Goal: Information Seeking & Learning: Check status

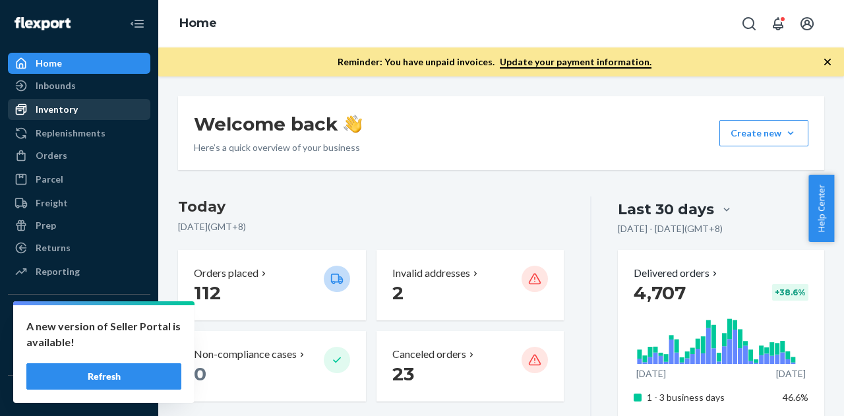
click at [83, 104] on div "Inventory" at bounding box center [79, 109] width 140 height 18
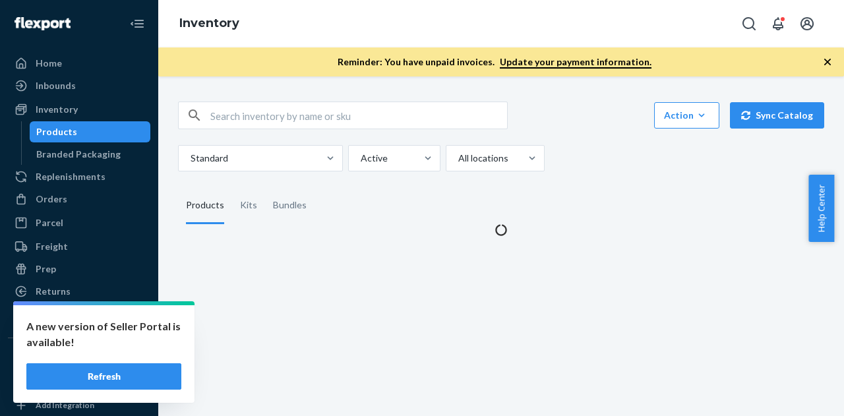
click at [83, 133] on div "Products" at bounding box center [90, 132] width 119 height 18
click at [290, 121] on input "text" at bounding box center [358, 115] width 297 height 26
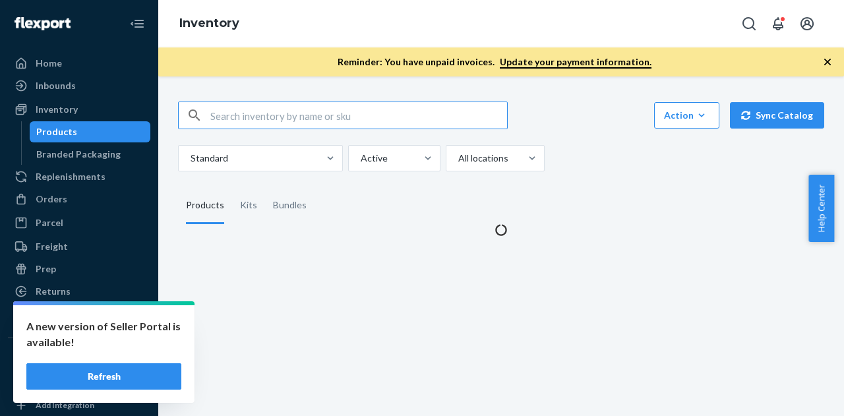
paste input "SKU T58045-01"
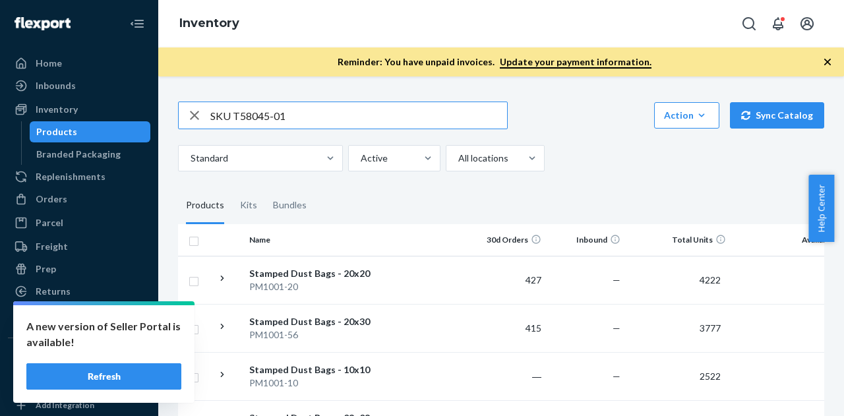
drag, startPoint x: 231, startPoint y: 113, endPoint x: 187, endPoint y: 114, distance: 43.6
click at [187, 114] on div "SKU T58045-01" at bounding box center [343, 115] width 328 height 26
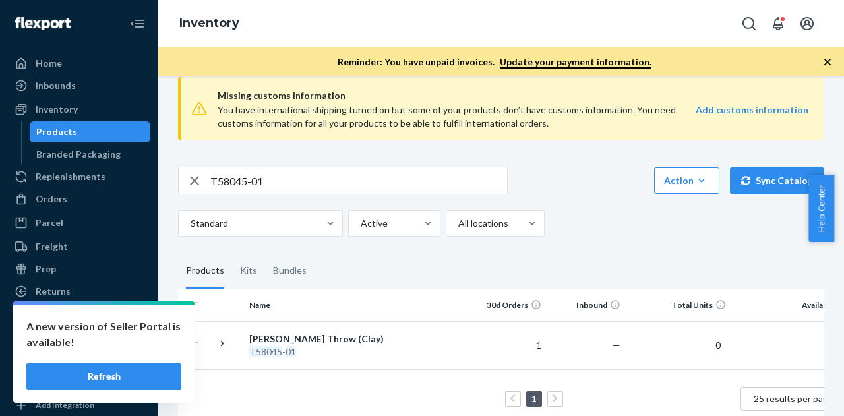
scroll to position [53, 0]
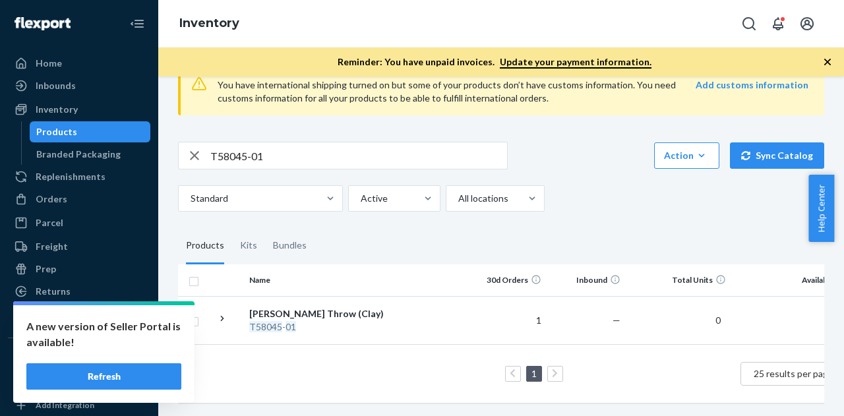
click at [290, 142] on input "T58045-01" at bounding box center [358, 155] width 297 height 26
paste input "B86012-05"
type input "B86012-05"
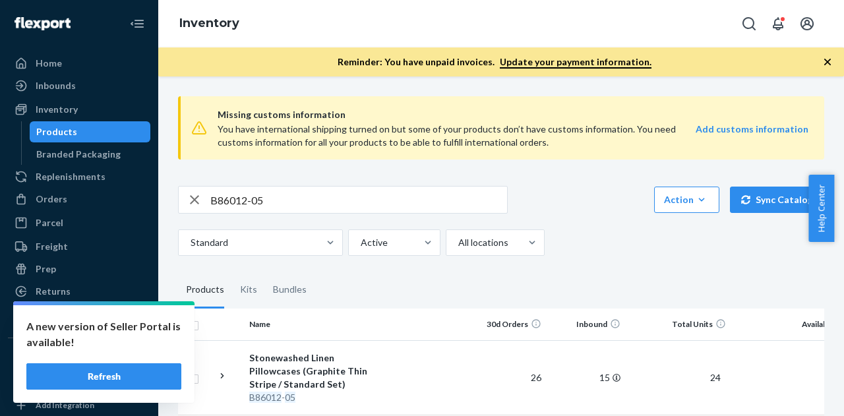
click at [830, 57] on icon "button" at bounding box center [827, 61] width 13 height 13
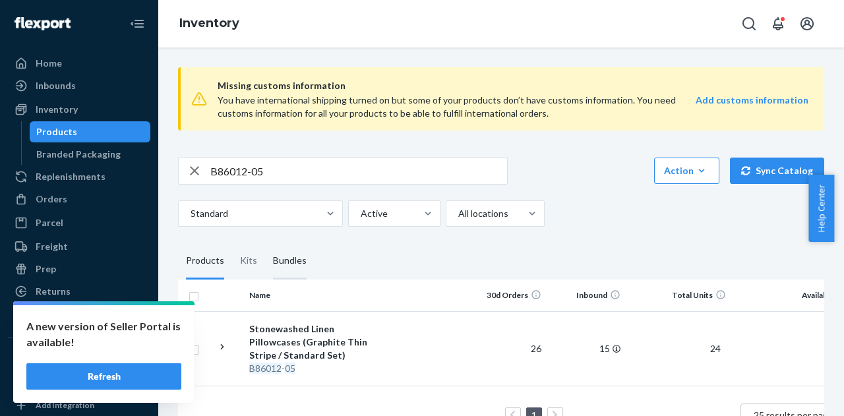
click at [289, 251] on div "Bundles" at bounding box center [290, 261] width 34 height 37
click at [265, 243] on input "Bundles" at bounding box center [265, 243] width 0 height 0
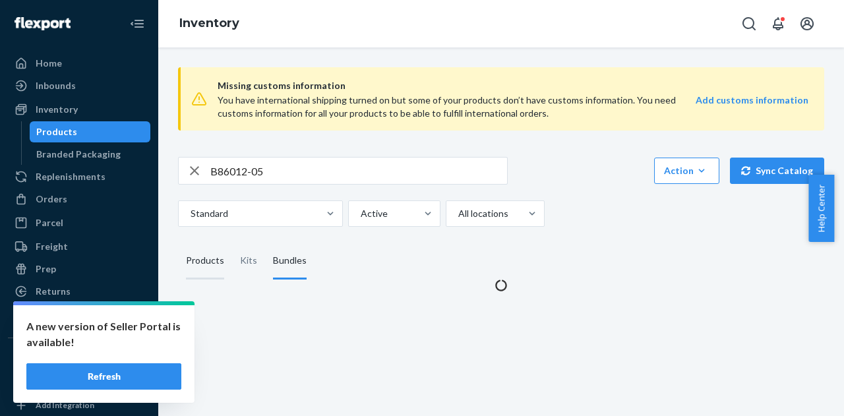
click at [206, 258] on div "Products" at bounding box center [205, 261] width 38 height 37
click at [178, 243] on input "Products" at bounding box center [178, 243] width 0 height 0
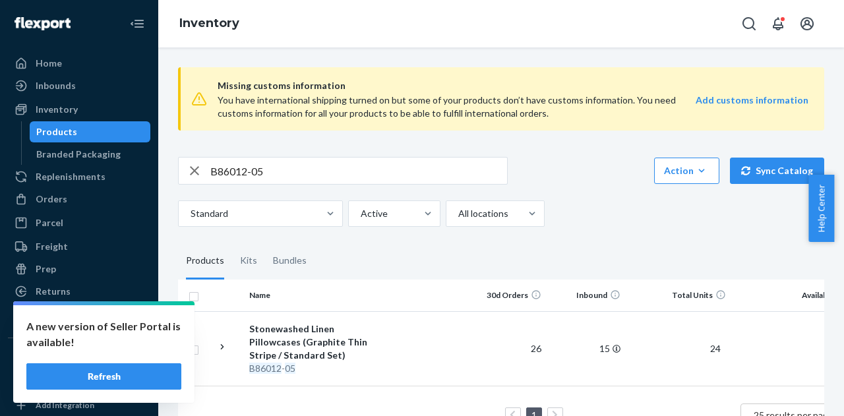
click at [293, 158] on input "B86012-05" at bounding box center [358, 171] width 297 height 26
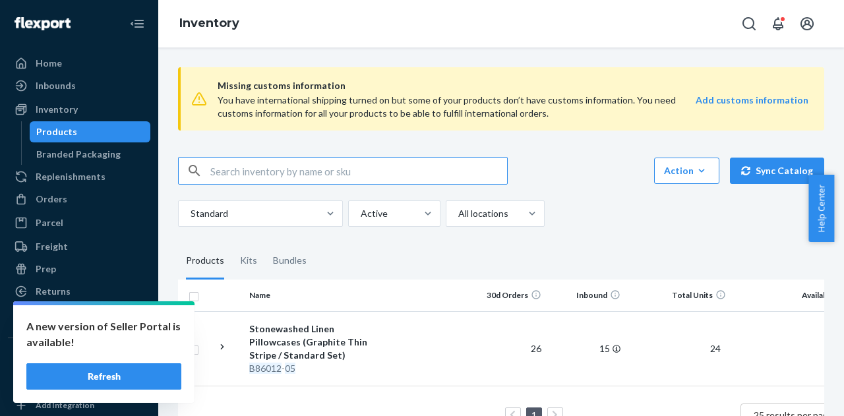
paste input "P84018-04"
type input "P84018-04"
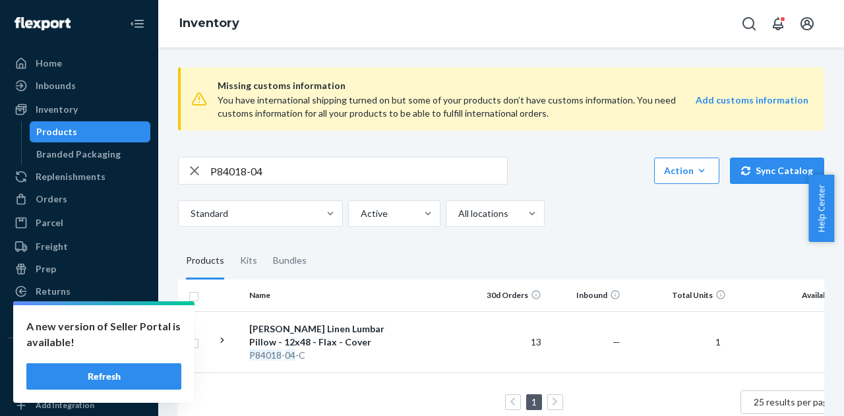
click at [634, 208] on div "Standard Active All locations" at bounding box center [496, 214] width 637 height 26
click at [625, 196] on div "P84018-04 Action Create product Create kit or bundle Bulk create products Bulk …" at bounding box center [501, 192] width 646 height 70
click at [293, 257] on div "Bundles" at bounding box center [290, 261] width 34 height 37
click at [265, 243] on input "Bundles" at bounding box center [265, 243] width 0 height 0
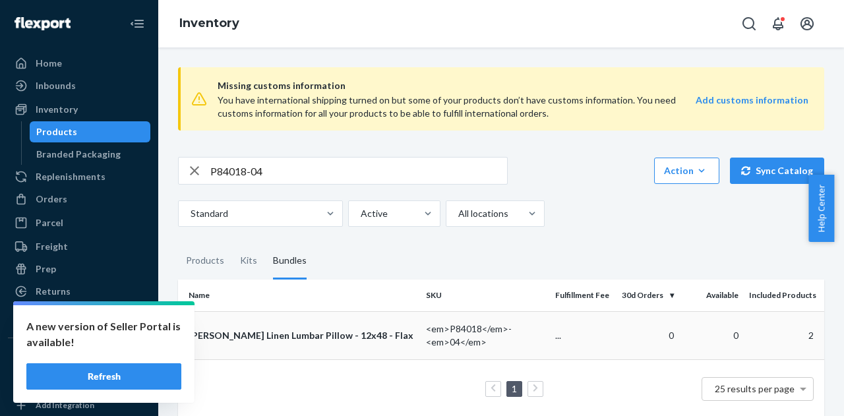
click at [332, 327] on td "[PERSON_NAME] Linen Lumbar Pillow - 12x48 - Flax" at bounding box center [299, 335] width 243 height 48
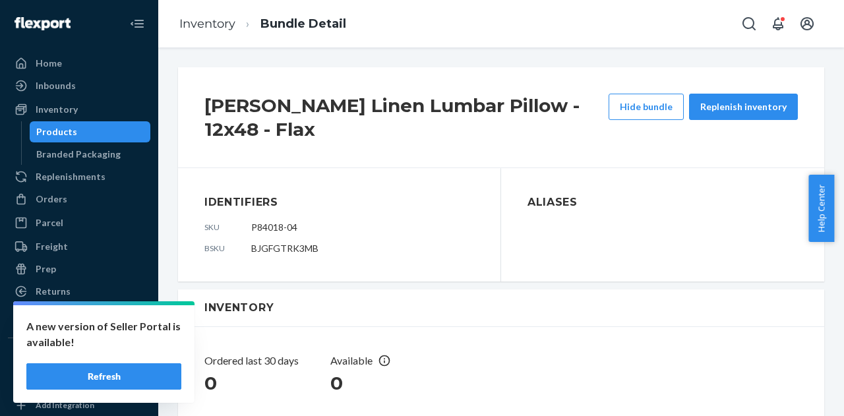
scroll to position [266, 0]
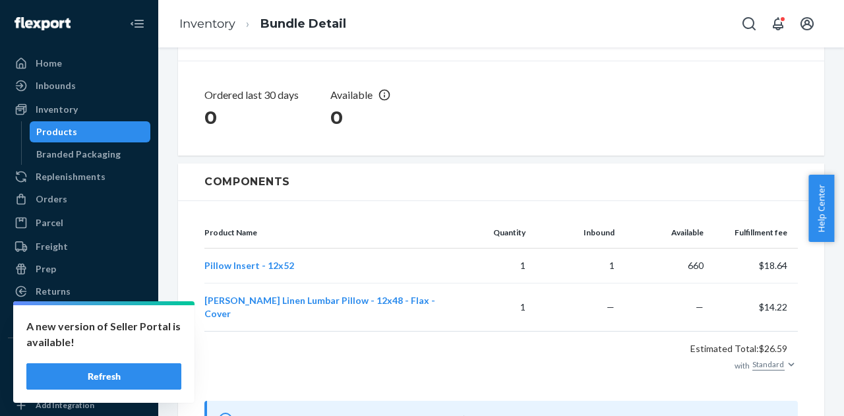
click at [485, 331] on div "Estimated Total: $26.59 with Standard" at bounding box center [501, 358] width 594 height 54
click at [587, 117] on div "Ordered last 30 days 0 Available 0" at bounding box center [501, 108] width 646 height 94
click at [436, 331] on div "Estimated Total: $26.59 with Standard" at bounding box center [501, 358] width 594 height 54
